Goal: Register for event/course

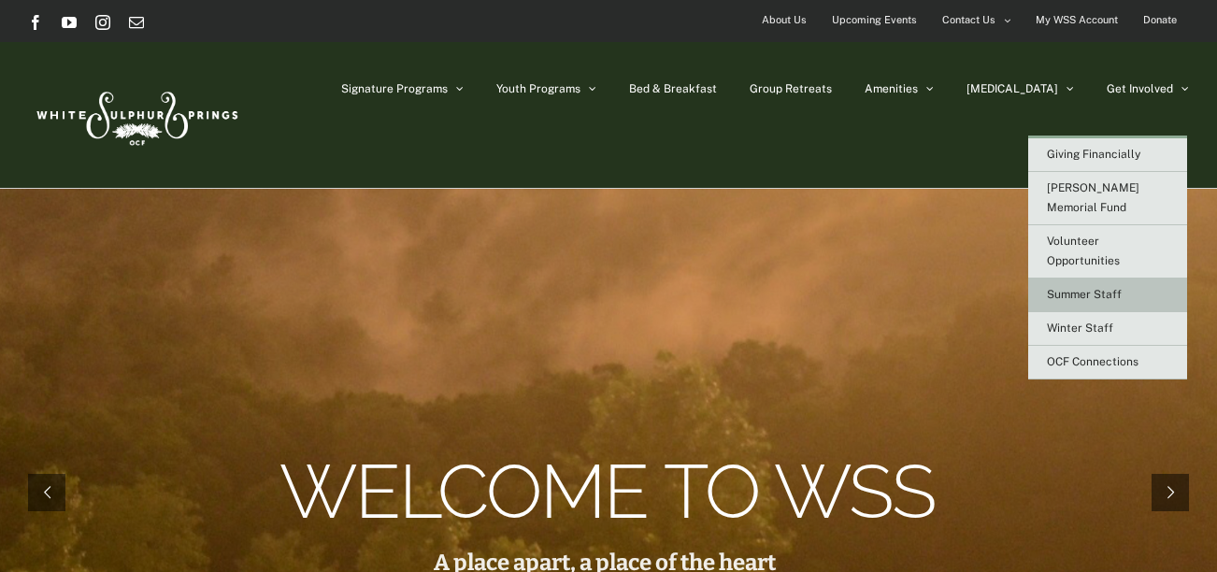
click at [1098, 288] on span "Summer Staff" at bounding box center [1084, 294] width 75 height 13
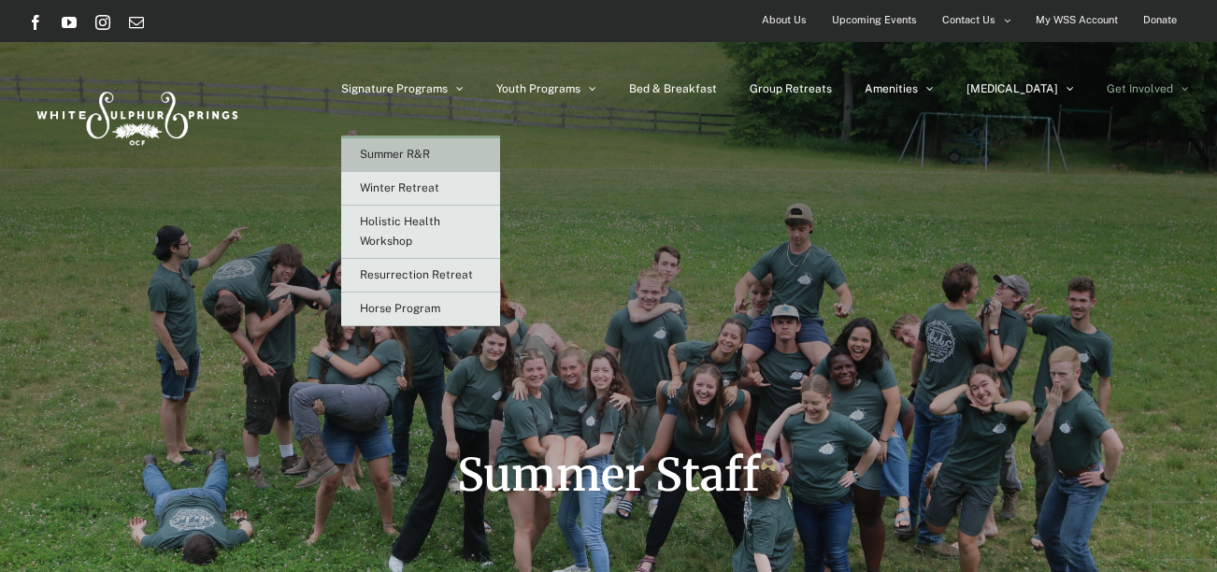
click at [430, 151] on span "Summer R&R" at bounding box center [395, 154] width 70 height 13
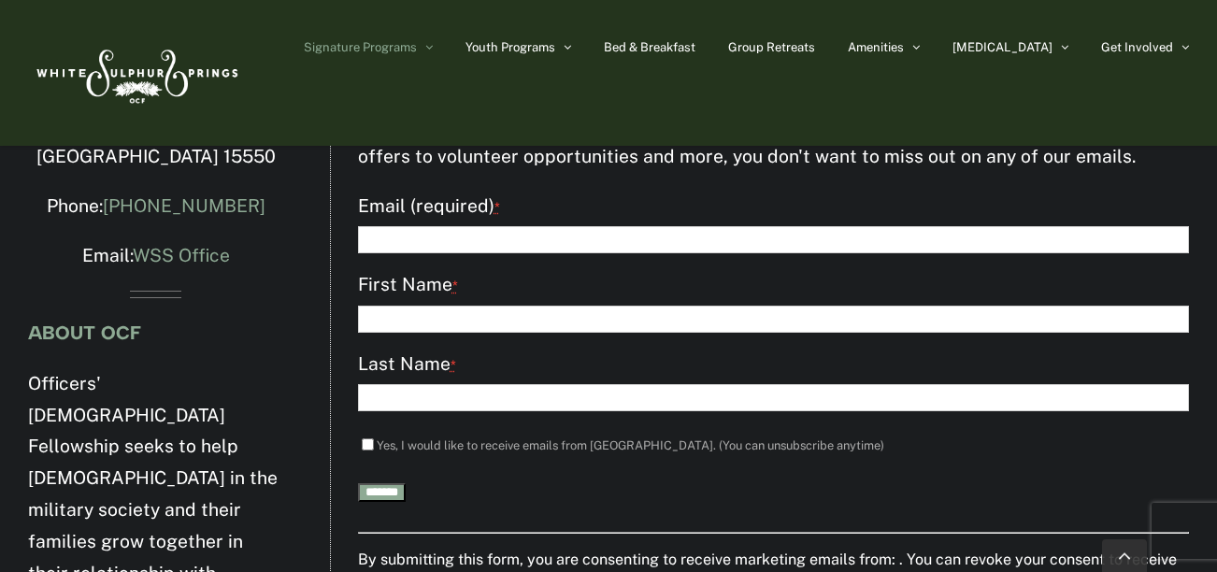
scroll to position [5410, 0]
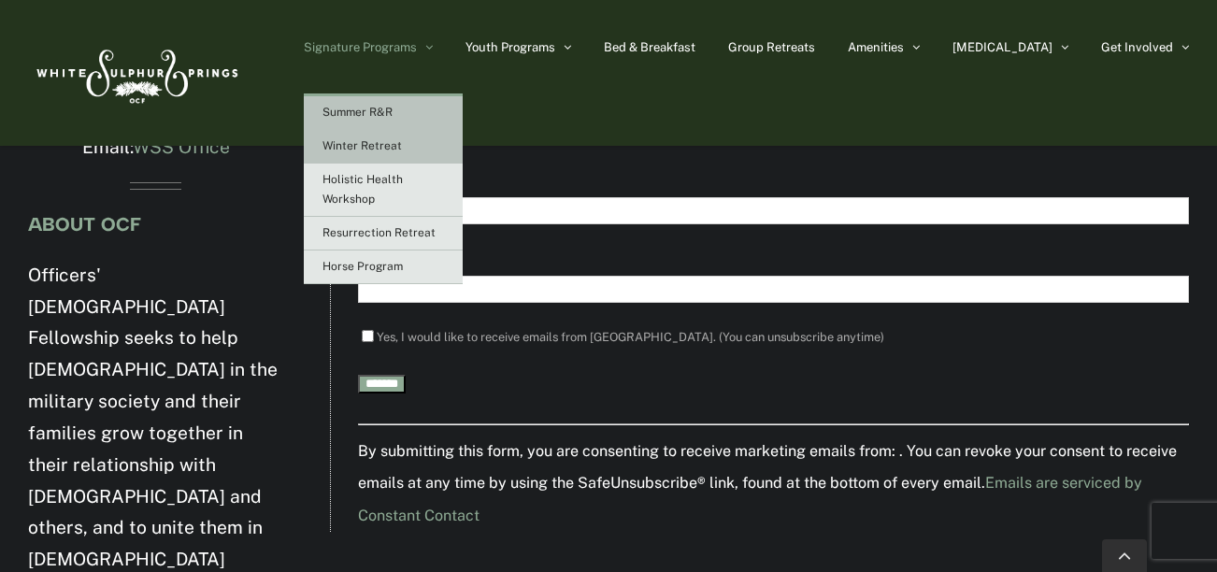
click at [402, 139] on span "Winter Retreat" at bounding box center [362, 145] width 79 height 13
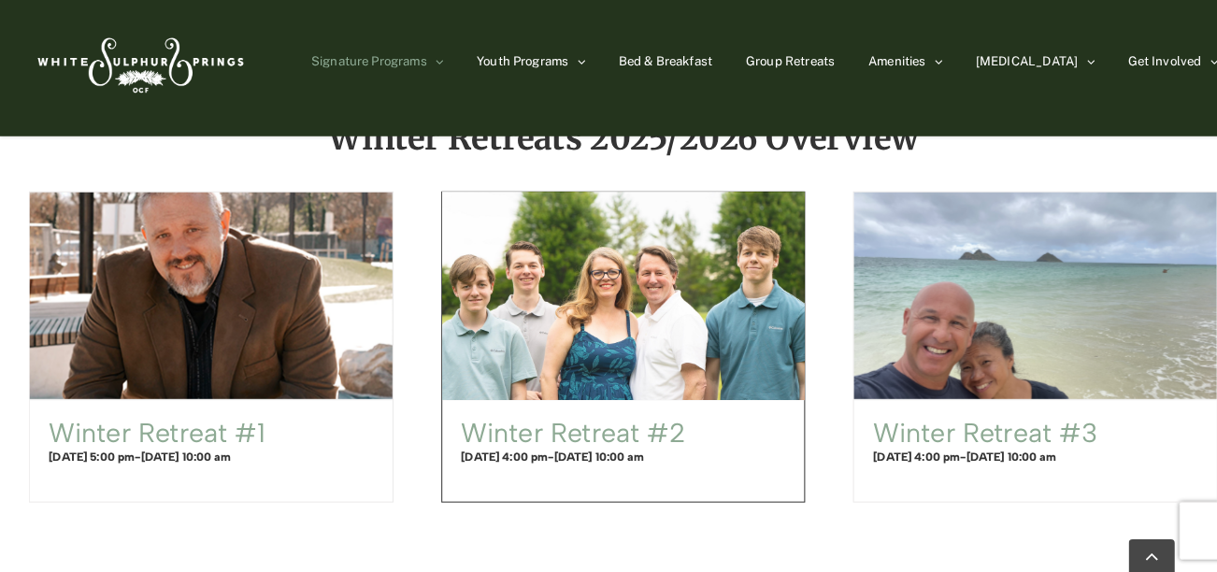
scroll to position [1185, 0]
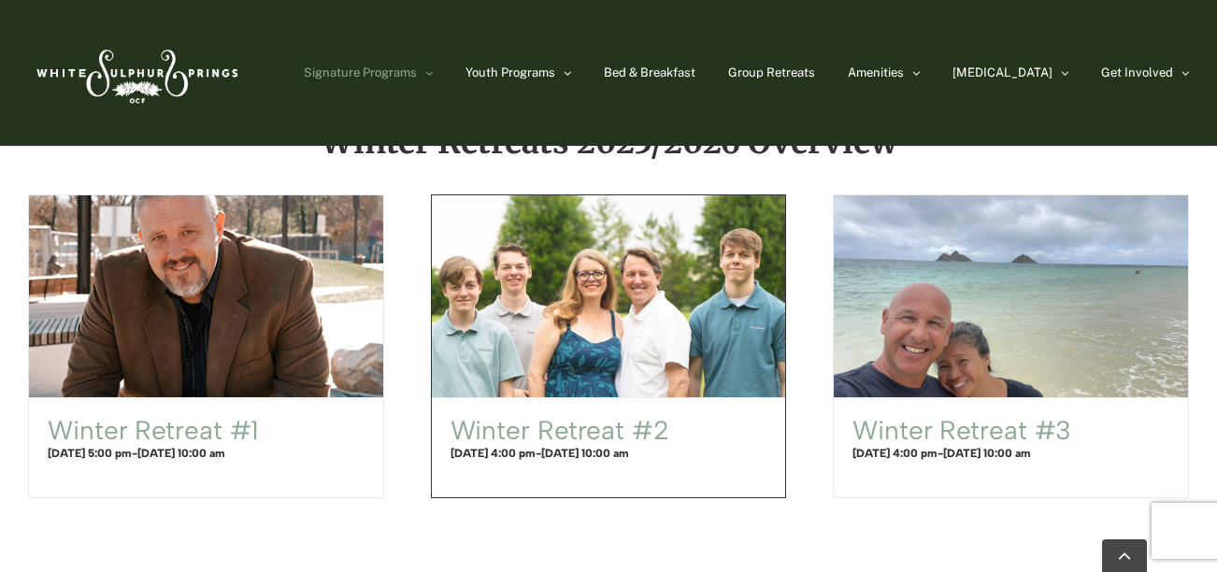
click at [597, 378] on span "Winter Retreat #2" at bounding box center [609, 296] width 390 height 222
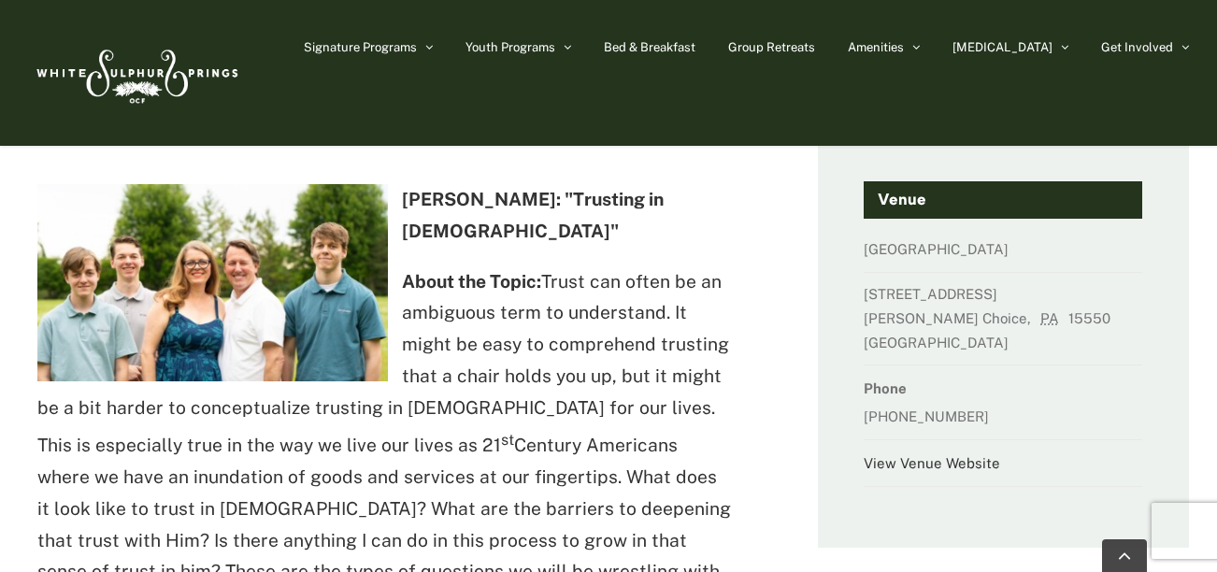
scroll to position [354, 0]
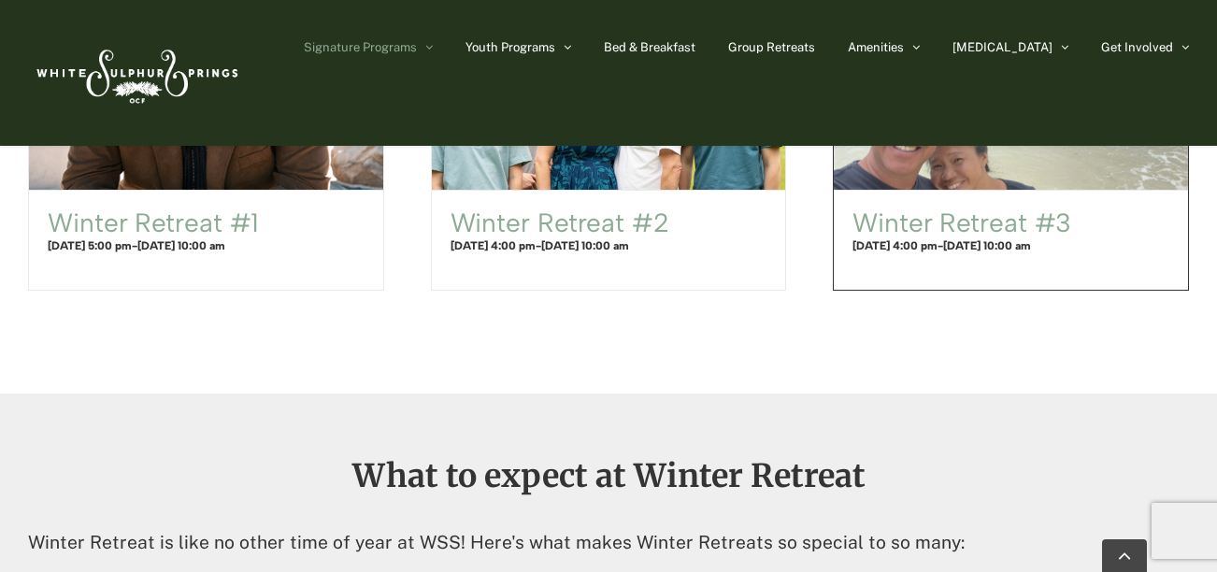
scroll to position [1395, 0]
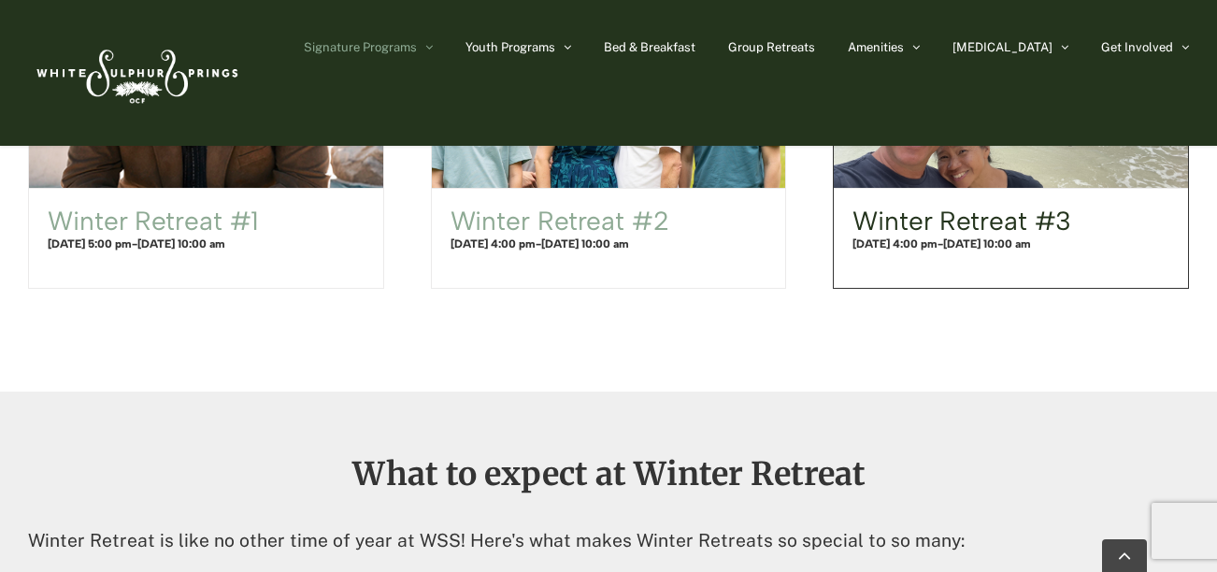
click at [1020, 208] on link "Winter Retreat #3" at bounding box center [962, 221] width 219 height 32
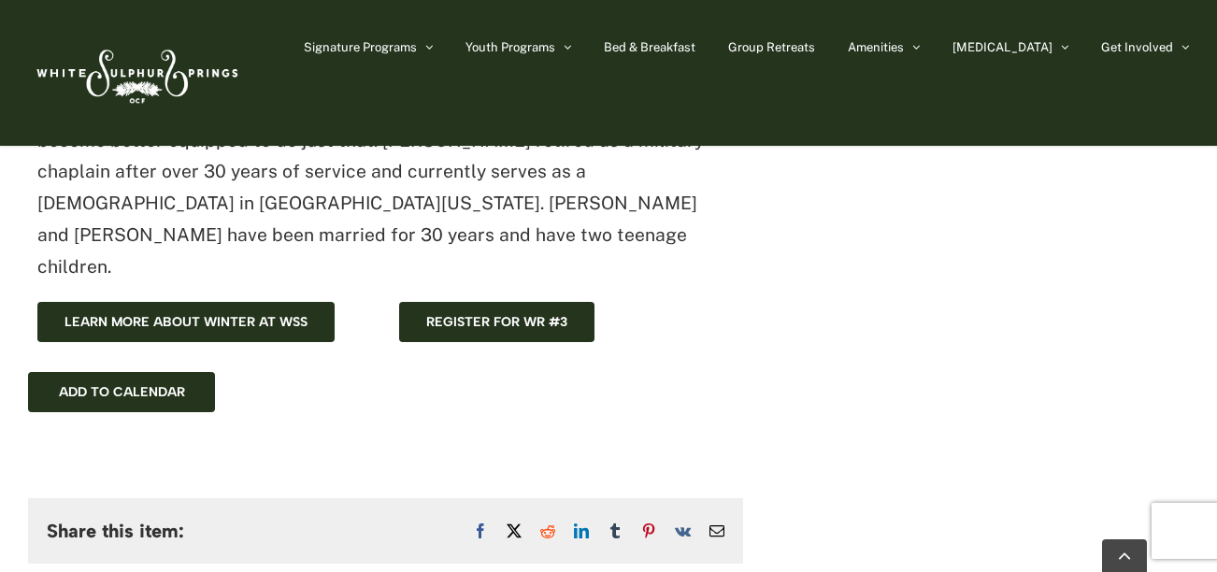
scroll to position [1023, 0]
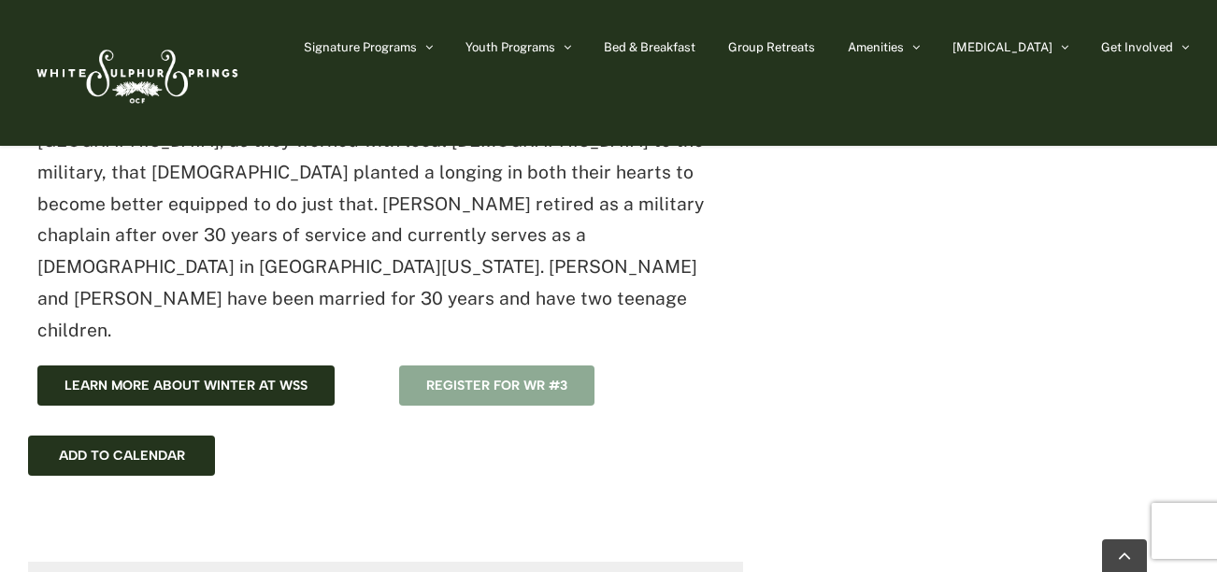
click at [557, 378] on span "Register for WR #3" at bounding box center [496, 386] width 141 height 16
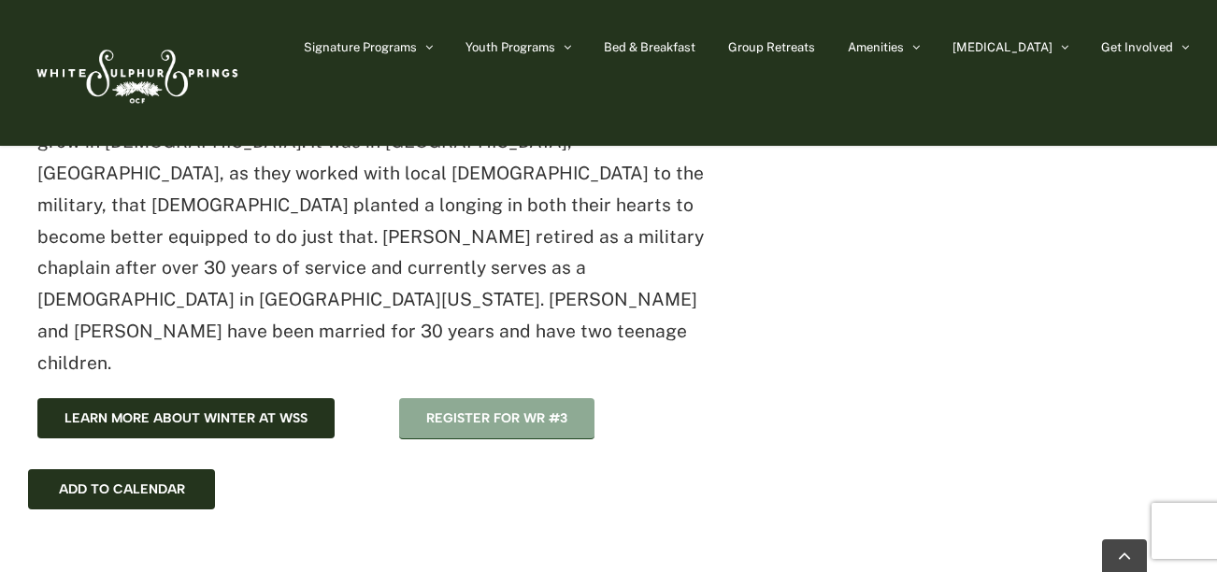
scroll to position [988, 0]
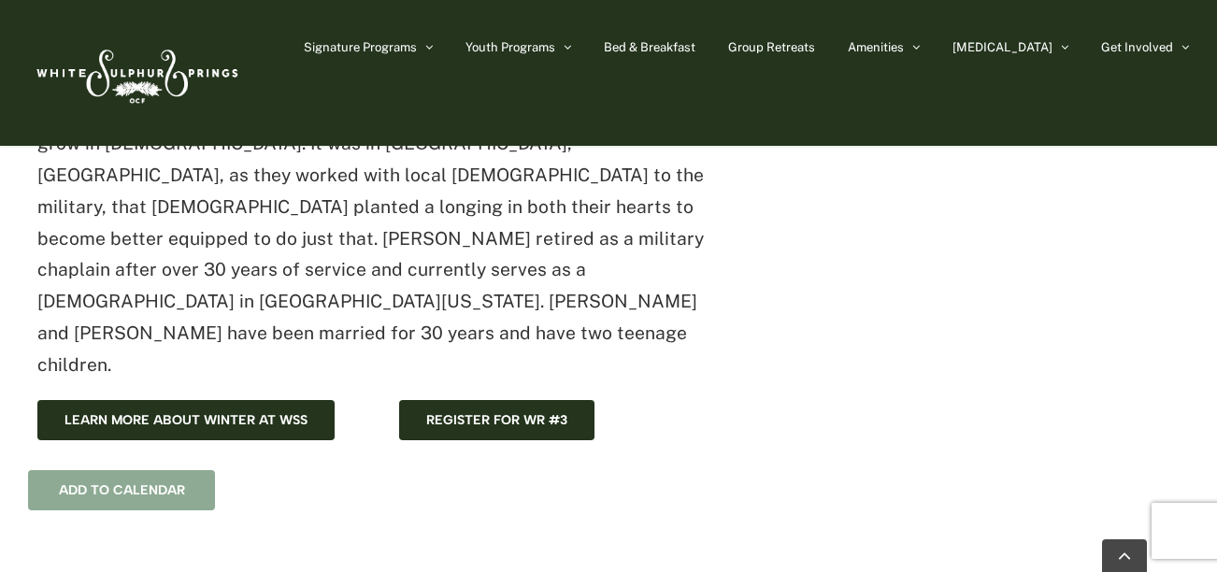
click at [174, 470] on div "Add to calendar" at bounding box center [121, 490] width 187 height 40
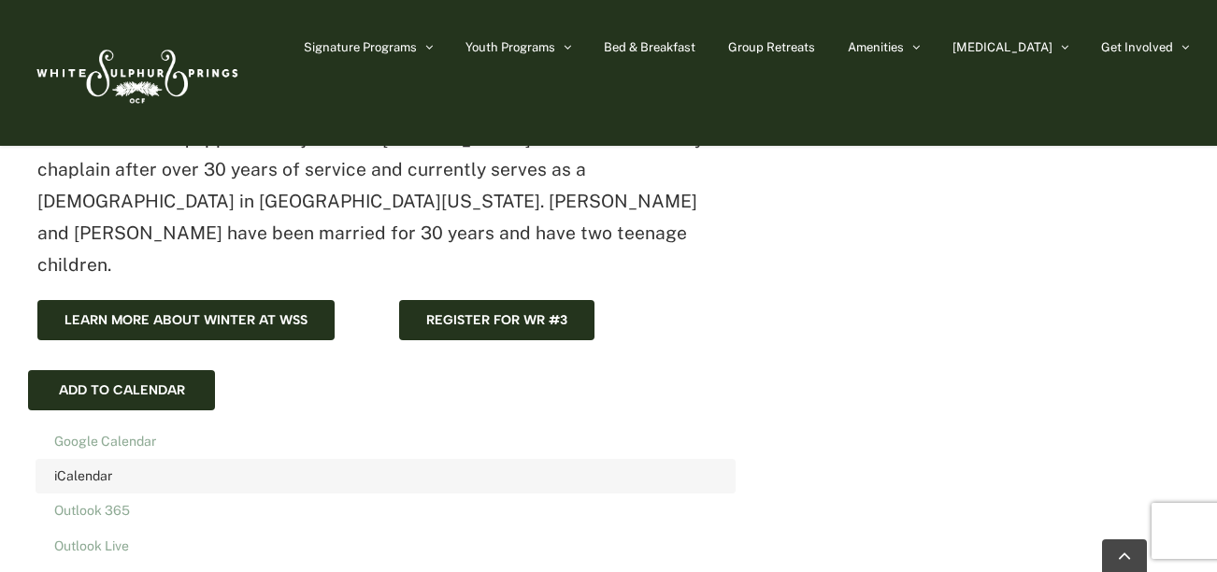
scroll to position [1089, 0]
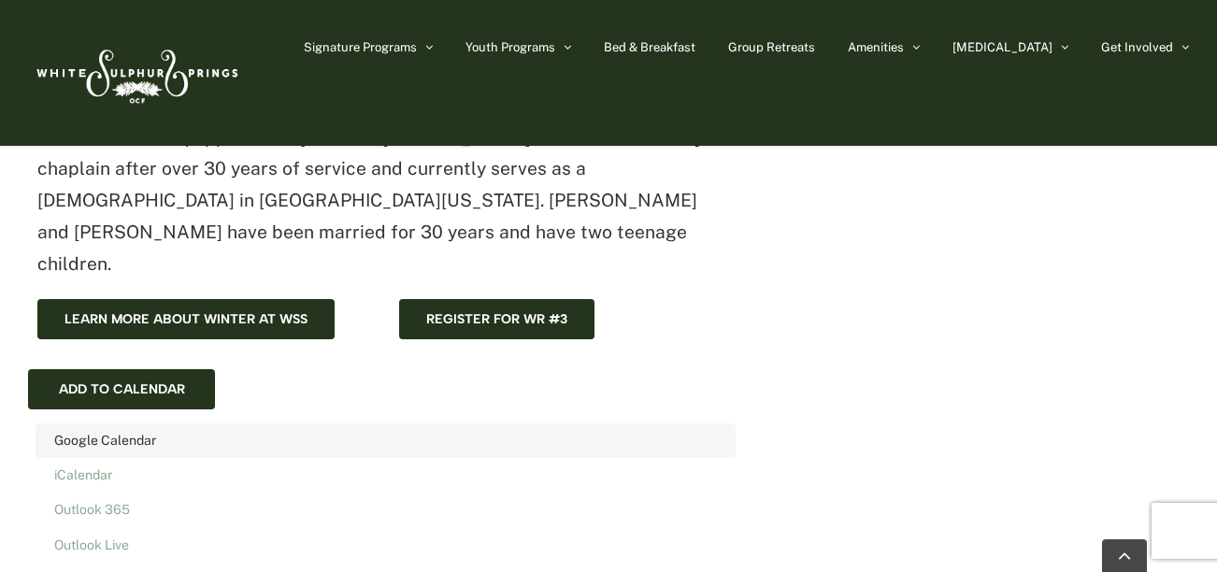
click at [147, 427] on link "Google Calendar" at bounding box center [385, 440] width 693 height 27
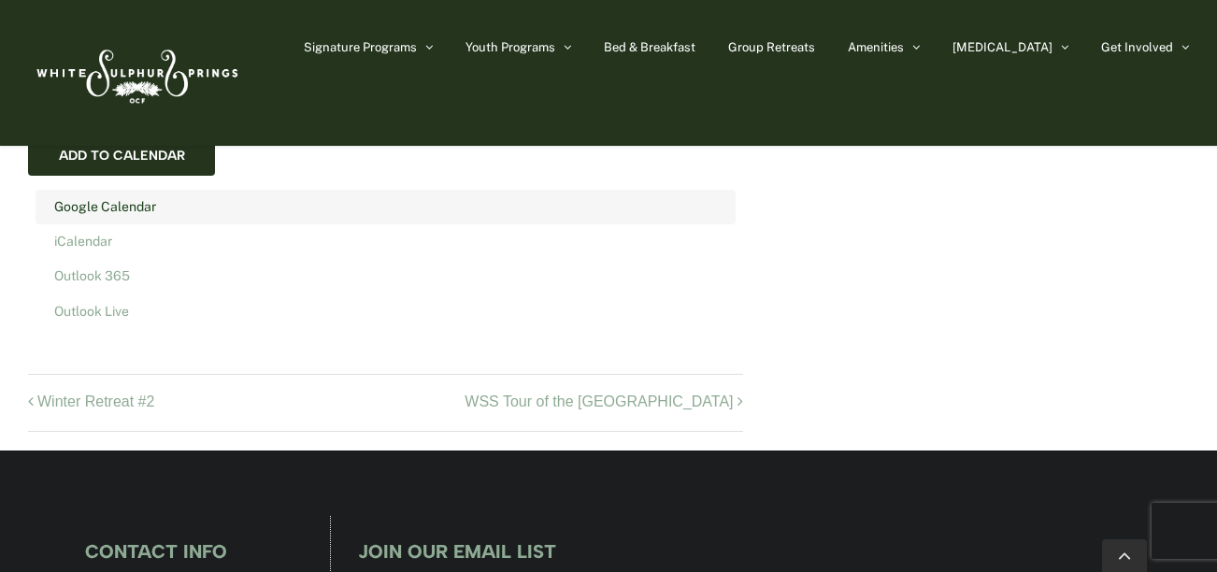
scroll to position [1309, 0]
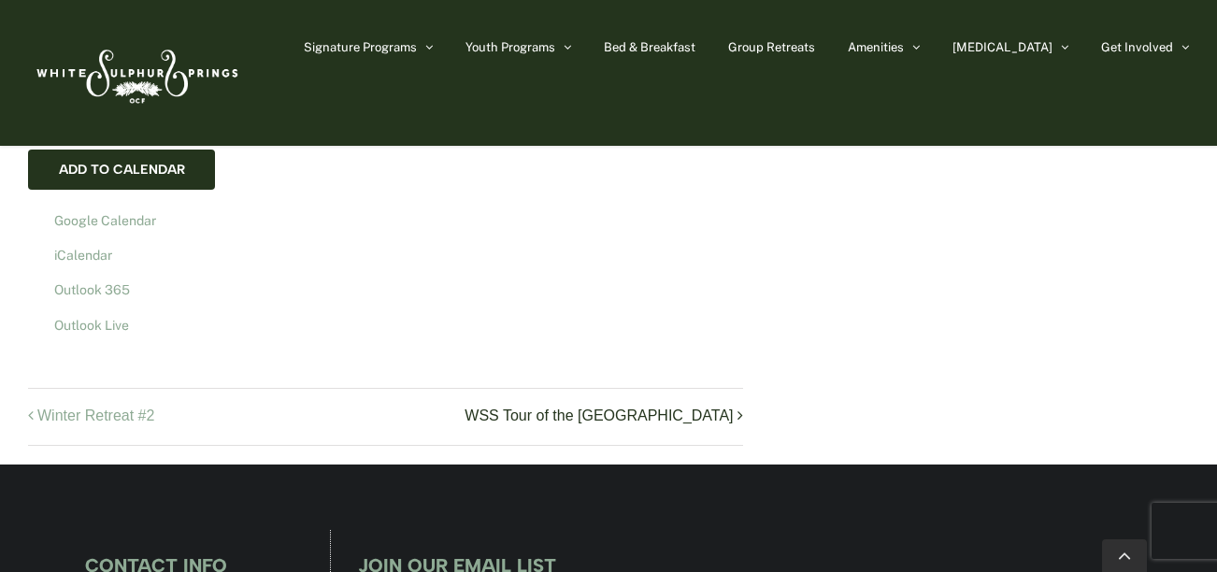
click at [648, 408] on link "WSS Tour of the Holy Land" at bounding box center [593, 417] width 279 height 19
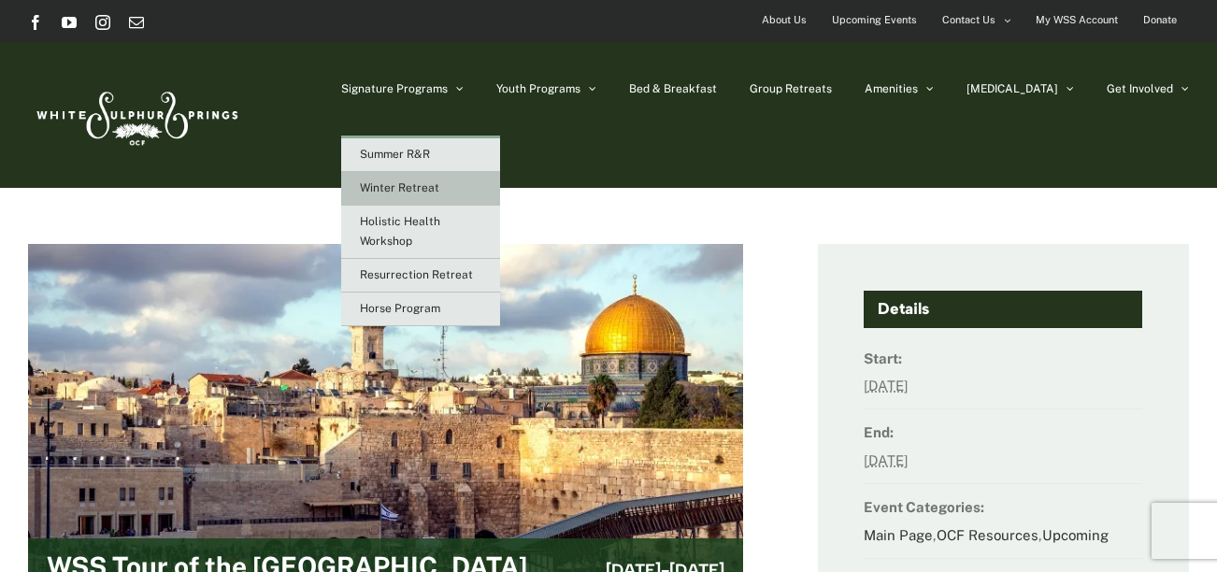
click at [478, 177] on link "Winter Retreat" at bounding box center [420, 189] width 159 height 34
